Goal: Complete application form: Complete application form

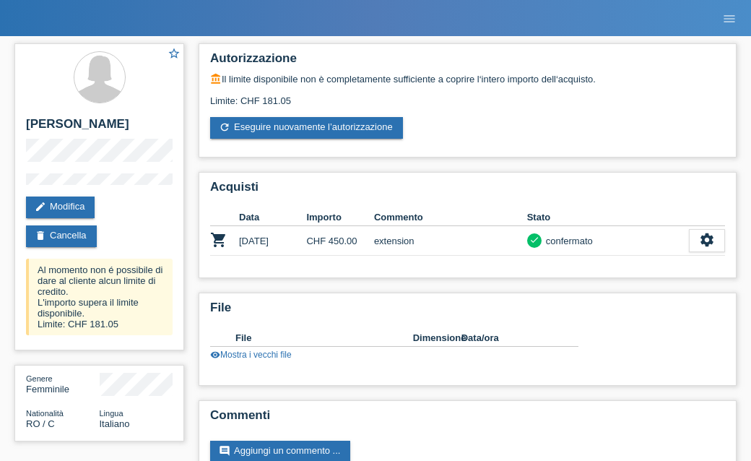
click at [714, 14] on ul "menu" at bounding box center [729, 18] width 43 height 37
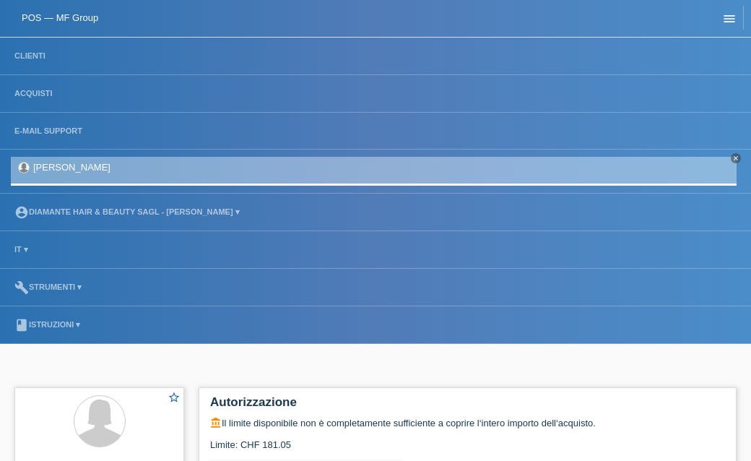
click at [722, 17] on link "menu" at bounding box center [729, 18] width 29 height 9
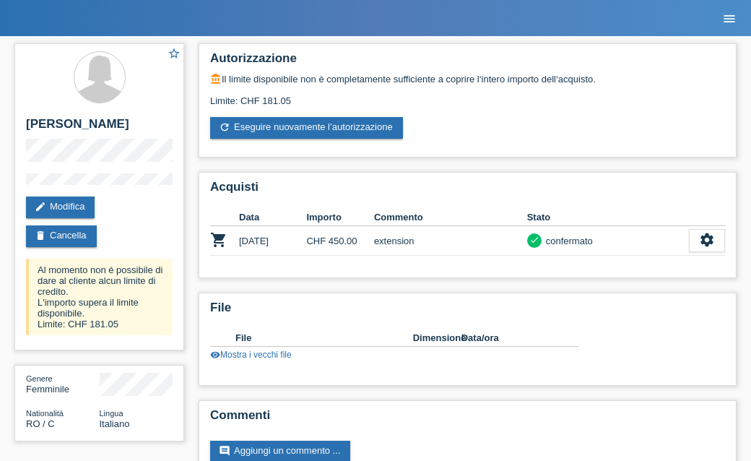
click at [722, 17] on link "menu" at bounding box center [729, 18] width 29 height 9
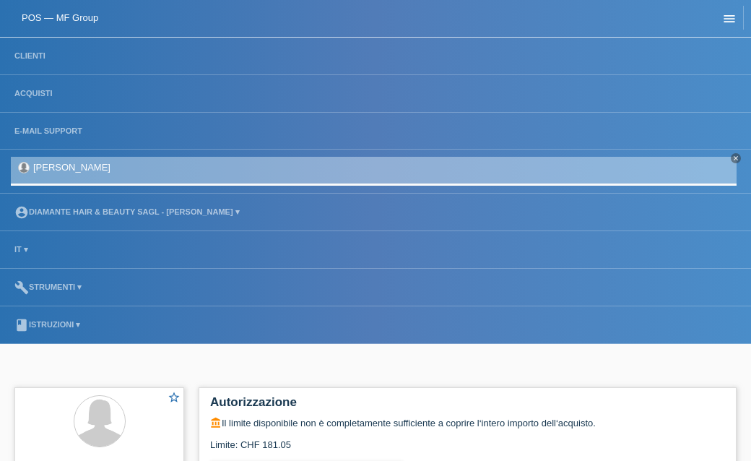
click at [735, 20] on icon "menu" at bounding box center [730, 19] width 14 height 14
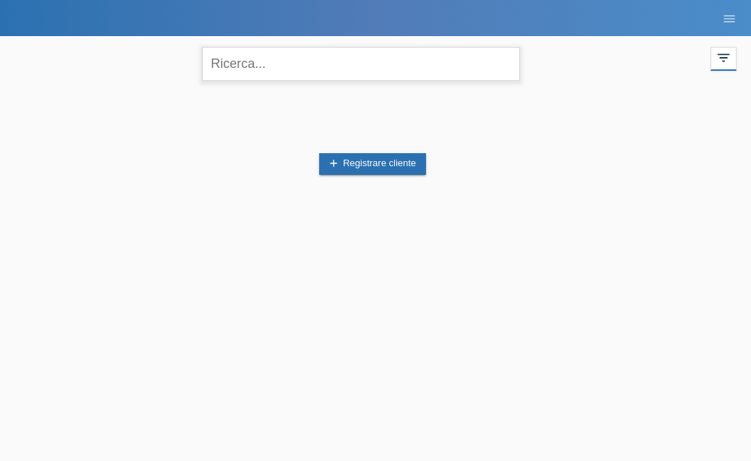
click at [286, 67] on input "text" at bounding box center [361, 64] width 318 height 34
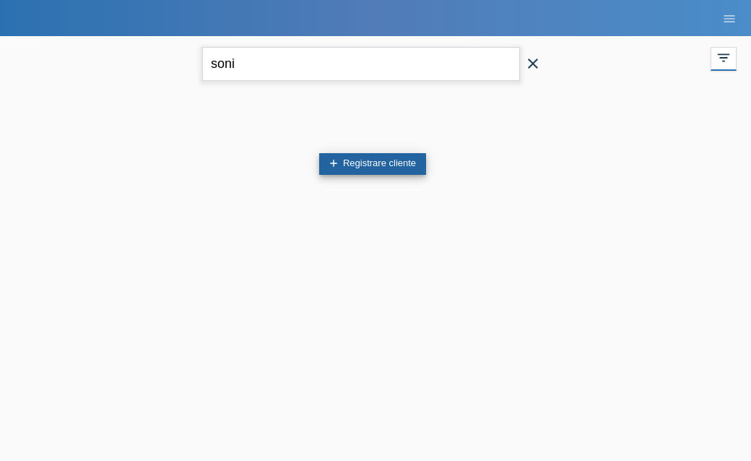
type input "soni"
click at [414, 171] on link "add Registrare cliente" at bounding box center [372, 164] width 107 height 22
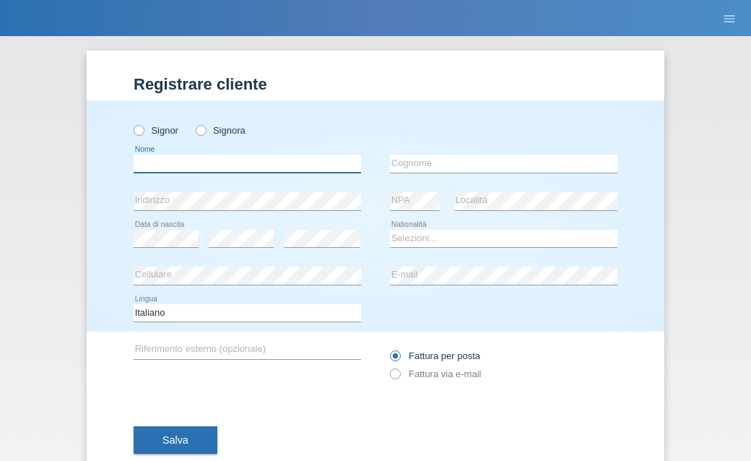
click at [263, 161] on input "text" at bounding box center [248, 164] width 228 height 18
type input "Sonia"
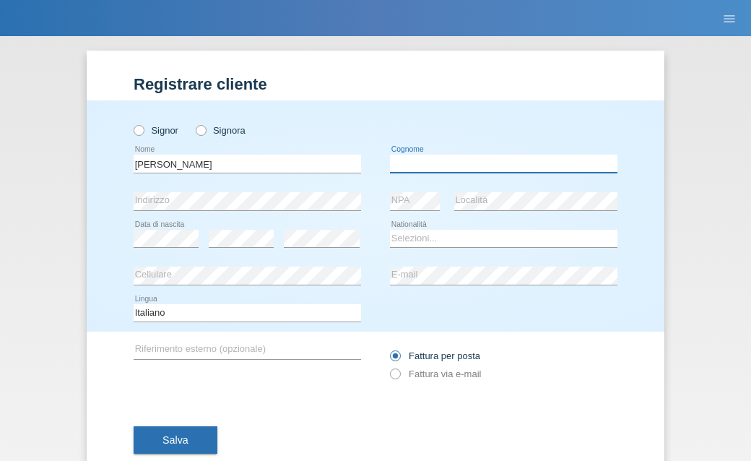
click at [457, 160] on input "text" at bounding box center [504, 164] width 228 height 18
click at [464, 163] on input "text" at bounding box center [504, 164] width 228 height 18
type input "Manolache"
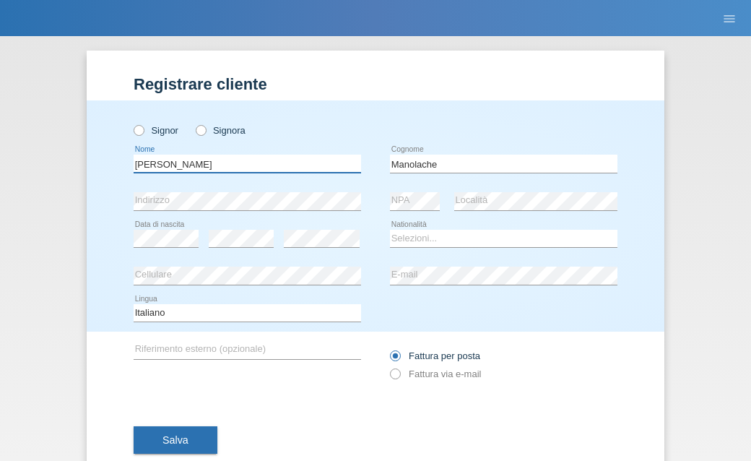
click at [197, 168] on input "Sonia" at bounding box center [248, 164] width 228 height 18
type input "[PERSON_NAME]"
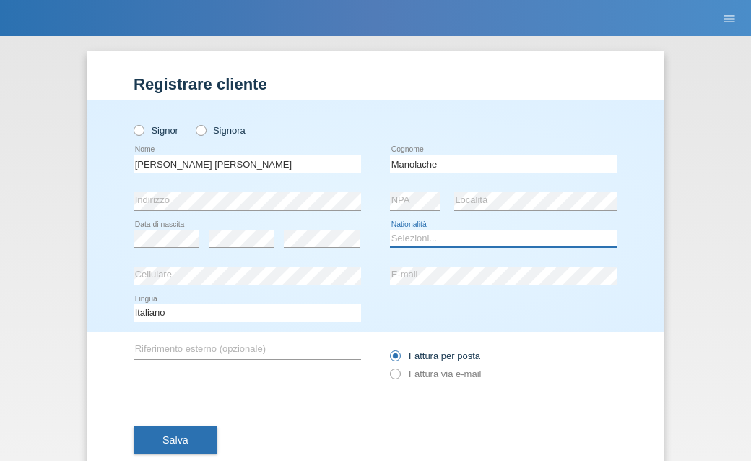
click at [447, 233] on select "Selezioni... Svizzera Austria Germania Liechtenstein ------------ Afghanistan A…" at bounding box center [504, 238] width 228 height 17
select select "CH"
click at [390, 230] on select "Selezioni... Svizzera Austria Germania Liechtenstein ------------ Afghanistan A…" at bounding box center [504, 238] width 228 height 17
click at [229, 265] on div "error Cellulare" at bounding box center [248, 276] width 228 height 38
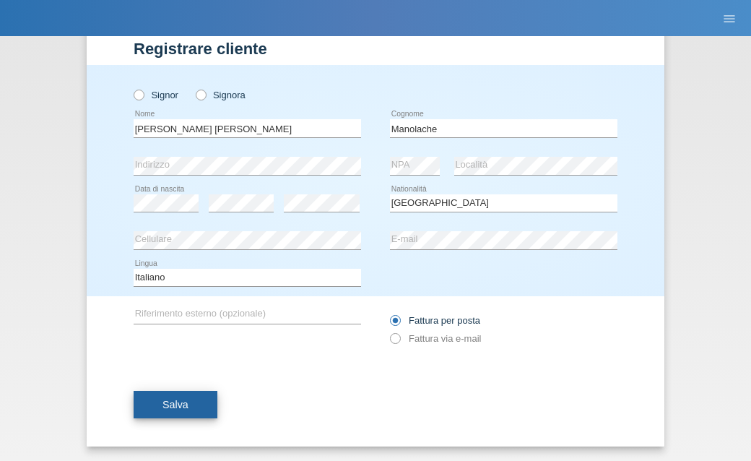
click at [178, 405] on span "Salva" at bounding box center [176, 405] width 26 height 12
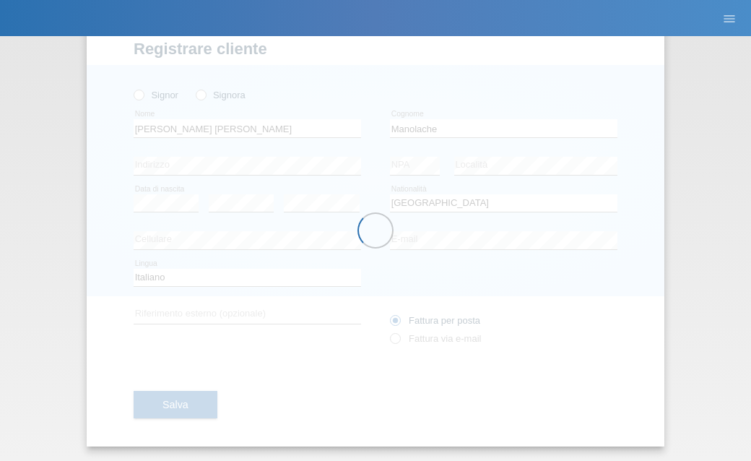
click at [203, 91] on div at bounding box center [376, 230] width 578 height 431
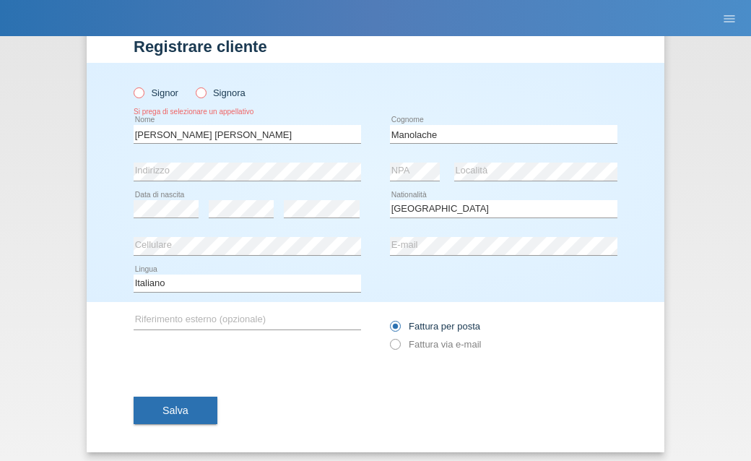
click at [193, 85] on icon at bounding box center [193, 85] width 0 height 0
click at [198, 95] on input "Signora" at bounding box center [200, 91] width 9 height 9
radio input "true"
click at [161, 405] on button "Salva" at bounding box center [176, 410] width 84 height 27
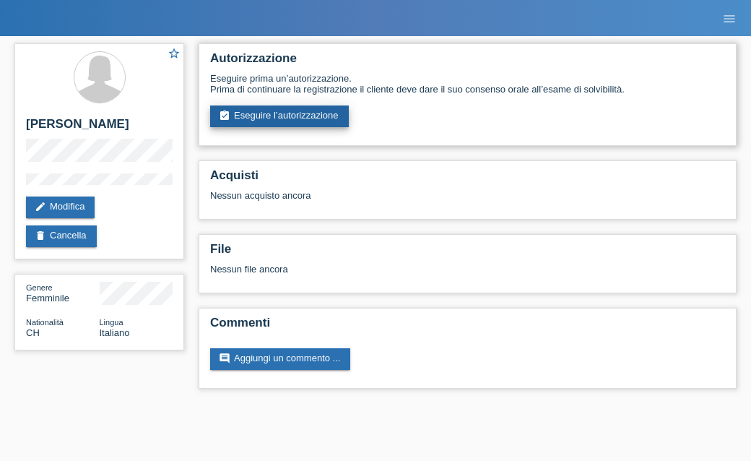
click at [240, 110] on link "assignment_turned_in Eseguire l’autorizzazione" at bounding box center [279, 116] width 139 height 22
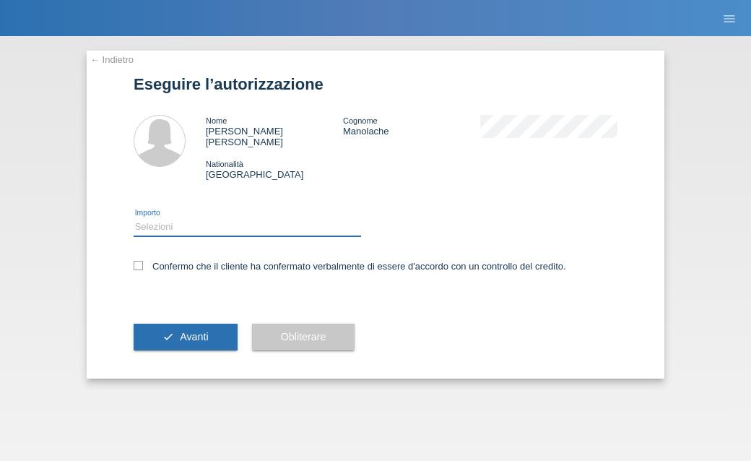
click at [217, 219] on select "Selezioni CHF 1.00 - CHF 499.00 CHF 500.00 - CHF 1'749.00 CHF 1'750.00 - CHF 3'…" at bounding box center [248, 226] width 228 height 17
select select "2"
click at [134, 218] on select "Selezioni CHF 1.00 - CHF 499.00 CHF 500.00 - CHF 1'749.00 CHF 1'750.00 - CHF 3'…" at bounding box center [248, 226] width 228 height 17
click at [138, 261] on icon at bounding box center [138, 265] width 9 height 9
click at [138, 261] on input "Confermo che il cliente ha confermato verbalmente di essere d'accordo con un co…" at bounding box center [138, 265] width 9 height 9
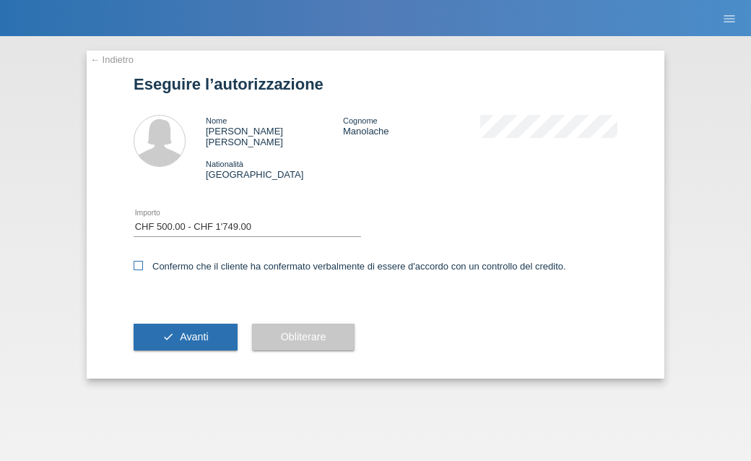
checkbox input "true"
click at [185, 331] on span "Avanti" at bounding box center [194, 337] width 28 height 12
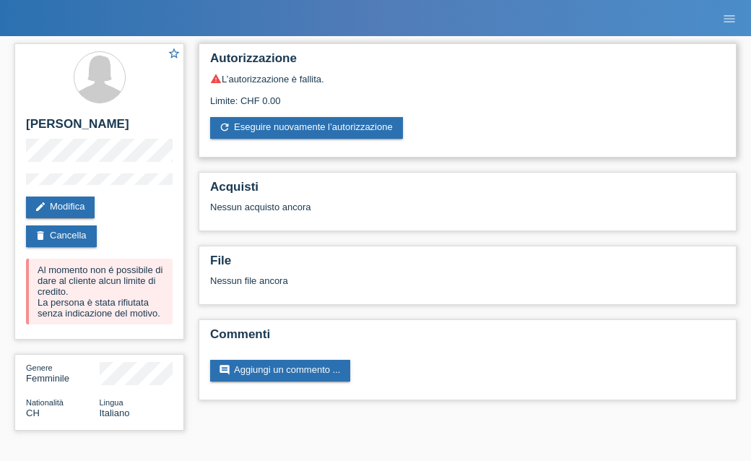
click at [294, 118] on div "warning L’autorizzazione è fallita. Limite: CHF 0.00 refresh Eseguire nuovament…" at bounding box center [467, 106] width 515 height 66
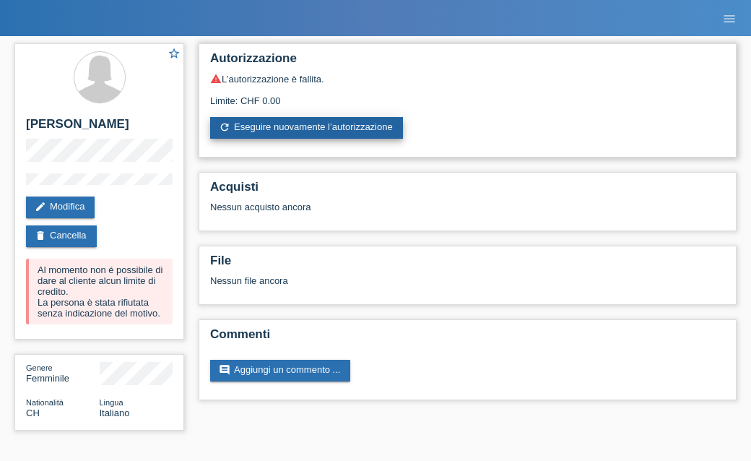
click at [289, 135] on link "refresh Eseguire nuovamente l’autorizzazione" at bounding box center [306, 128] width 193 height 22
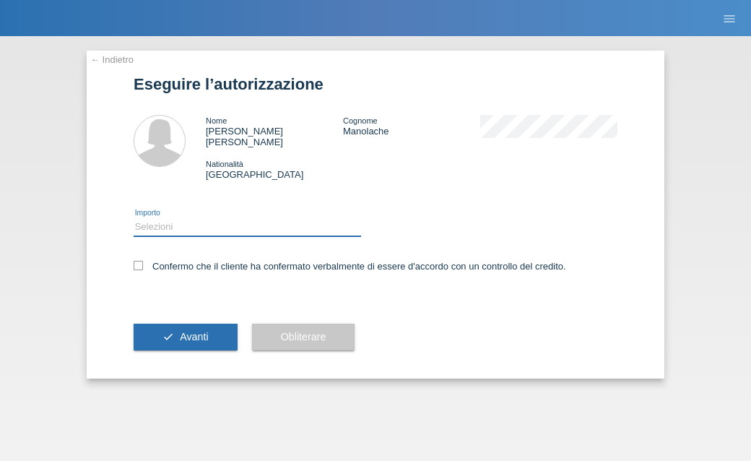
click at [215, 218] on select "Selezioni CHF 1.00 - CHF 499.00 CHF 500.00 - CHF 1'749.00 CHF 1'750.00 - CHF 3'…" at bounding box center [248, 226] width 228 height 17
select select "1"
click at [134, 218] on select "Selezioni CHF 1.00 - CHF 499.00 CHF 500.00 - CHF 1'749.00 CHF 1'750.00 - CHF 3'…" at bounding box center [248, 226] width 228 height 17
click at [141, 261] on icon at bounding box center [138, 265] width 9 height 9
click at [141, 261] on input "Confermo che il cliente ha confermato verbalmente di essere d'accordo con un co…" at bounding box center [138, 265] width 9 height 9
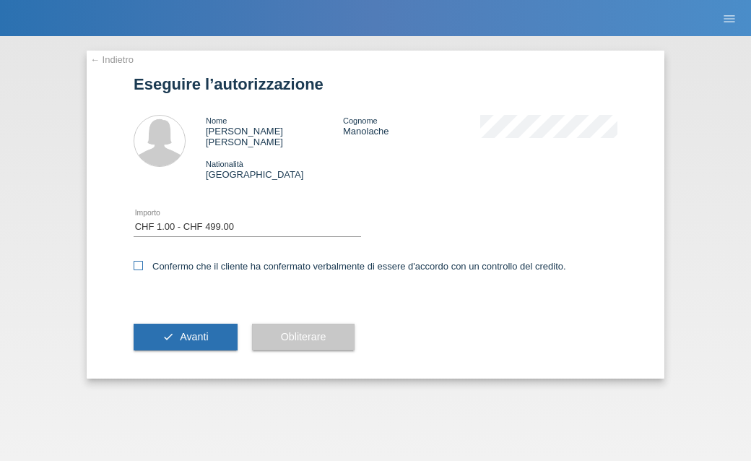
checkbox input "true"
click at [176, 324] on button "check Avanti" at bounding box center [186, 337] width 104 height 27
